Goal: Task Accomplishment & Management: Complete application form

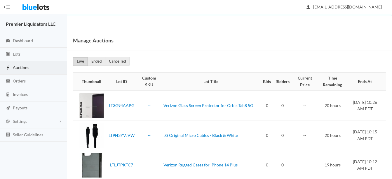
click at [18, 65] on span "Auctions" at bounding box center [21, 67] width 16 height 5
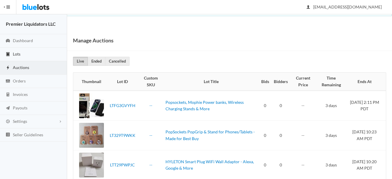
click at [18, 51] on span "Lots" at bounding box center [17, 53] width 8 height 5
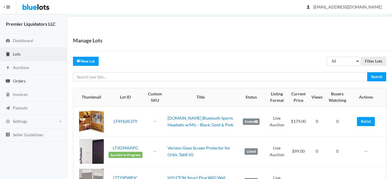
click at [19, 80] on span "Orders" at bounding box center [19, 80] width 13 height 5
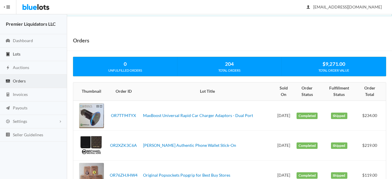
click at [16, 54] on span "Lots" at bounding box center [17, 53] width 8 height 5
click at [22, 39] on span "Dashboard" at bounding box center [23, 40] width 20 height 5
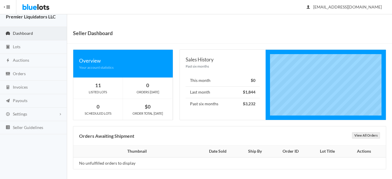
scroll to position [9, 0]
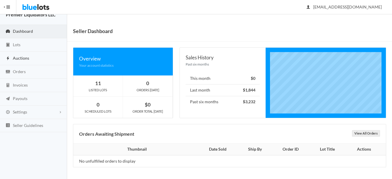
click at [20, 57] on span "Auctions" at bounding box center [21, 58] width 16 height 5
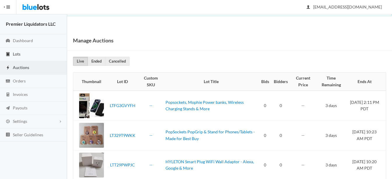
click at [17, 54] on span "Lots" at bounding box center [17, 53] width 8 height 5
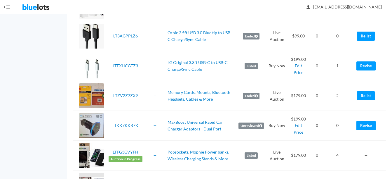
scroll to position [175, 0]
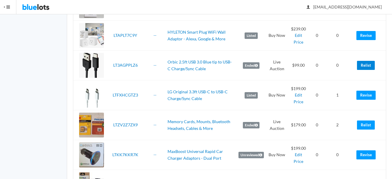
click at [368, 63] on link "Relist" at bounding box center [366, 65] width 18 height 9
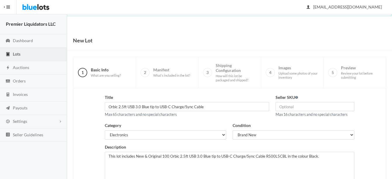
scroll to position [119, 0]
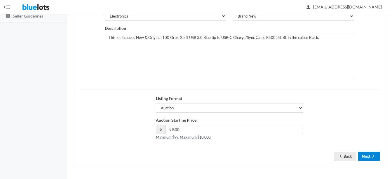
click at [365, 157] on button "Next" at bounding box center [369, 156] width 22 height 9
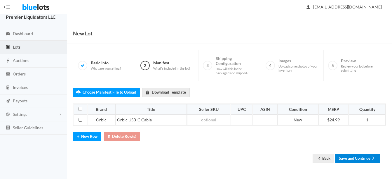
scroll to position [9, 0]
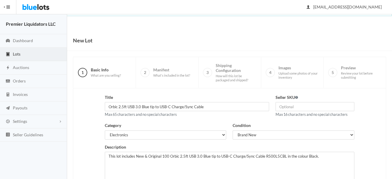
scroll to position [119, 0]
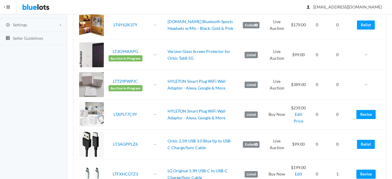
scroll to position [58, 0]
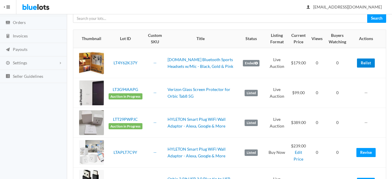
click at [367, 60] on link "Relist" at bounding box center [366, 62] width 18 height 9
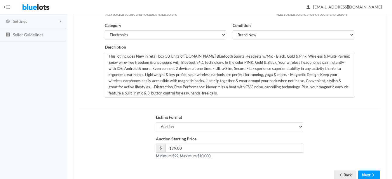
scroll to position [117, 0]
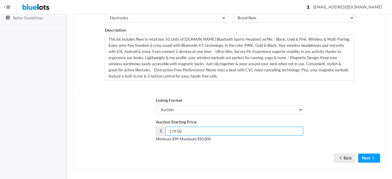
click at [174, 131] on input "179.00" at bounding box center [235, 131] width 138 height 9
type input "169.00"
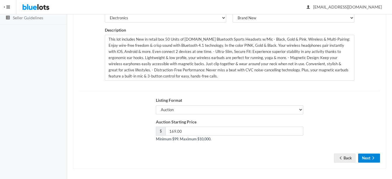
click at [372, 158] on icon "arrow forward" at bounding box center [374, 157] width 6 height 5
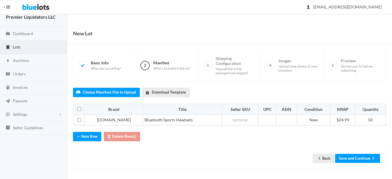
scroll to position [9, 0]
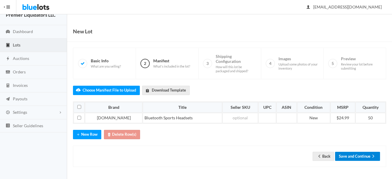
click at [363, 154] on button "Save and Continue" at bounding box center [357, 156] width 45 height 9
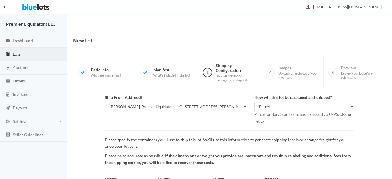
scroll to position [61, 0]
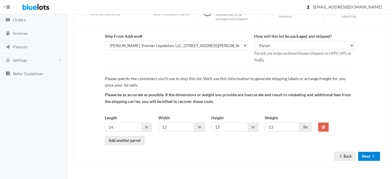
click at [367, 156] on button "Next" at bounding box center [369, 156] width 22 height 9
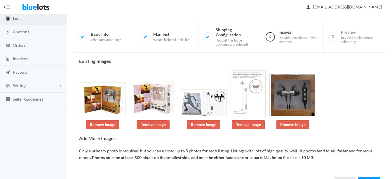
scroll to position [50, 0]
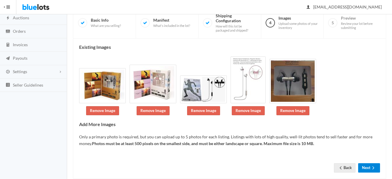
click at [372, 164] on button "Next" at bounding box center [369, 167] width 22 height 9
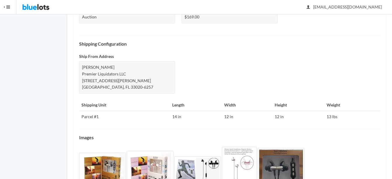
scroll to position [291, 0]
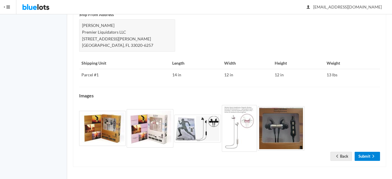
click at [369, 156] on link "Submit" at bounding box center [367, 156] width 25 height 9
